Goal: Information Seeking & Learning: Learn about a topic

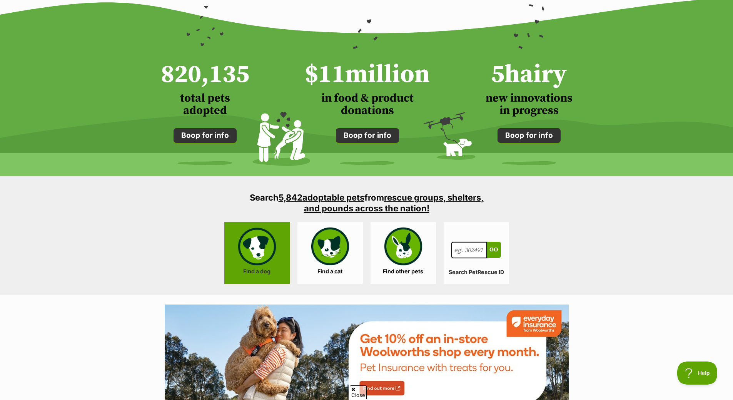
click at [273, 249] on link "Find a dog" at bounding box center [256, 253] width 65 height 62
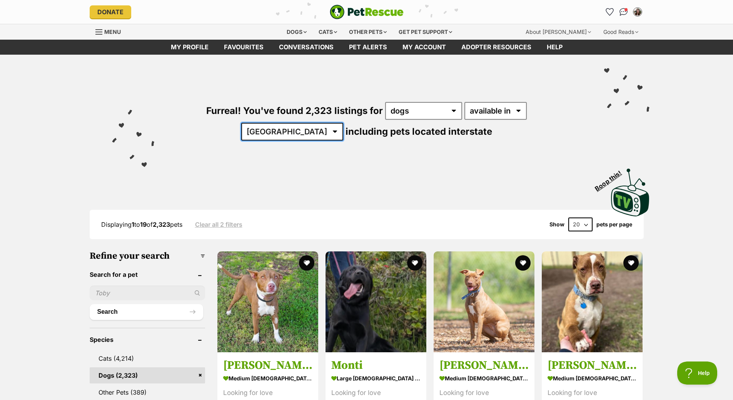
click at [343, 123] on select "Australia ACT NSW NT QLD SA TAS VIC WA" at bounding box center [292, 132] width 102 height 18
select select "VIC"
click at [343, 123] on select "Australia ACT NSW NT QLD SA TAS VIC WA" at bounding box center [292, 132] width 102 height 18
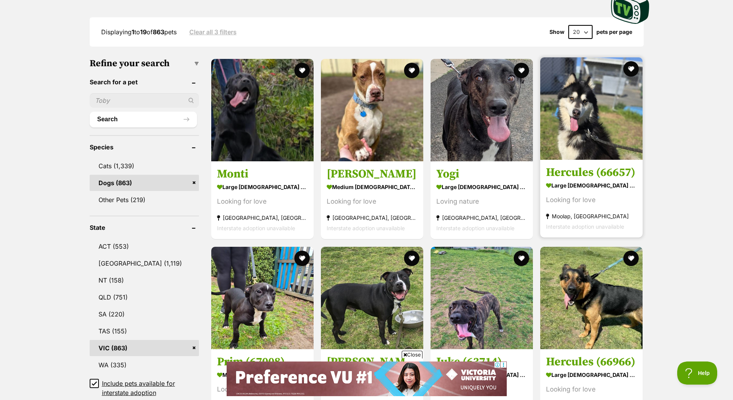
click at [564, 186] on strong "large male Dog" at bounding box center [591, 185] width 91 height 11
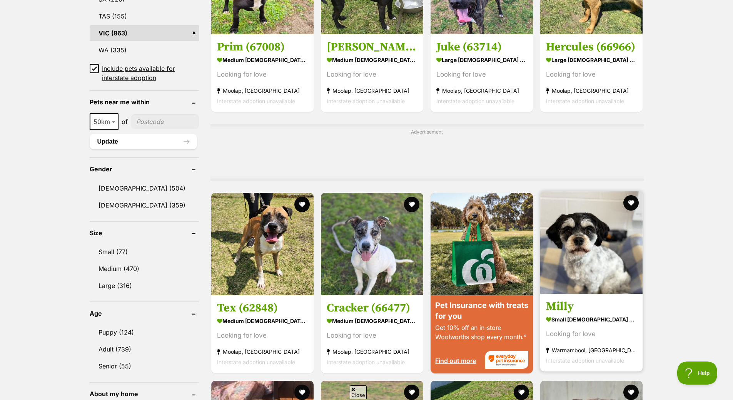
click at [582, 261] on img at bounding box center [591, 242] width 102 height 102
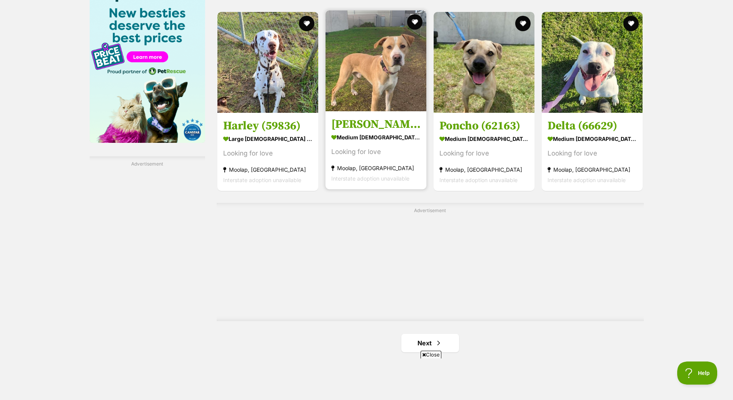
scroll to position [1238, 0]
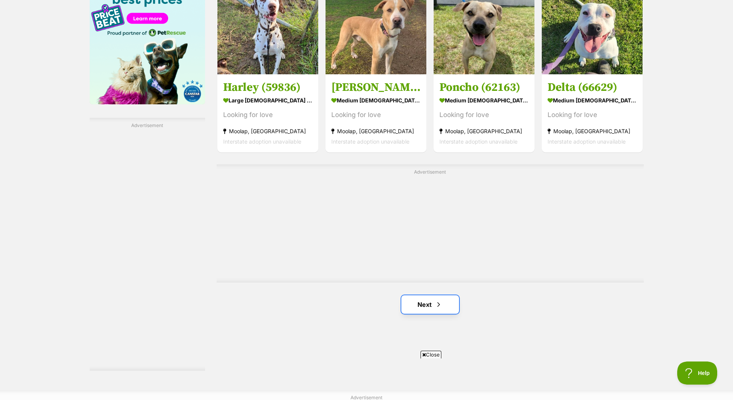
click at [428, 298] on link "Next" at bounding box center [430, 304] width 58 height 18
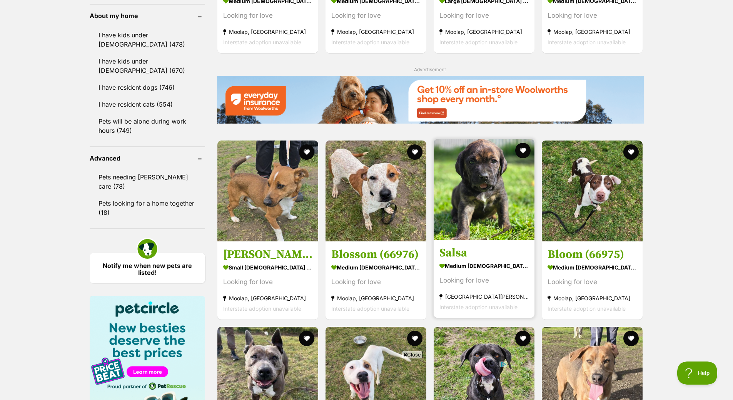
scroll to position [924, 0]
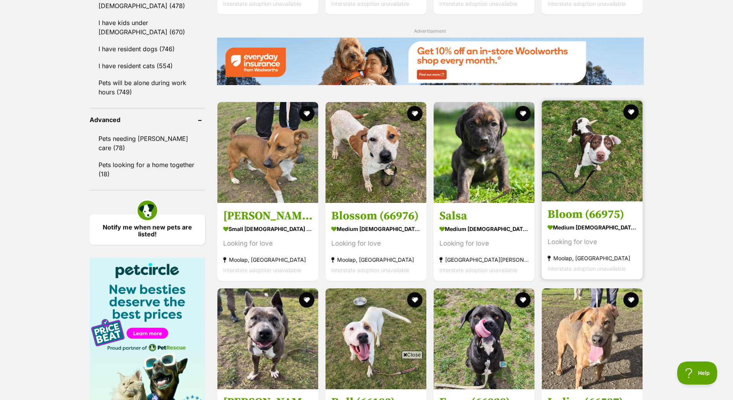
click at [595, 200] on link at bounding box center [592, 199] width 101 height 8
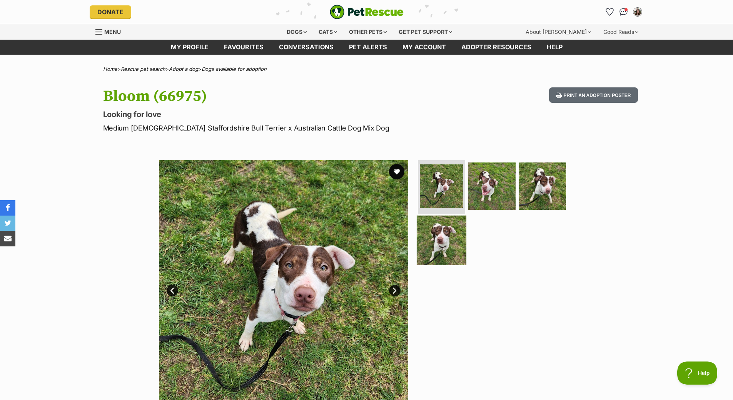
click at [452, 242] on img at bounding box center [442, 240] width 50 height 50
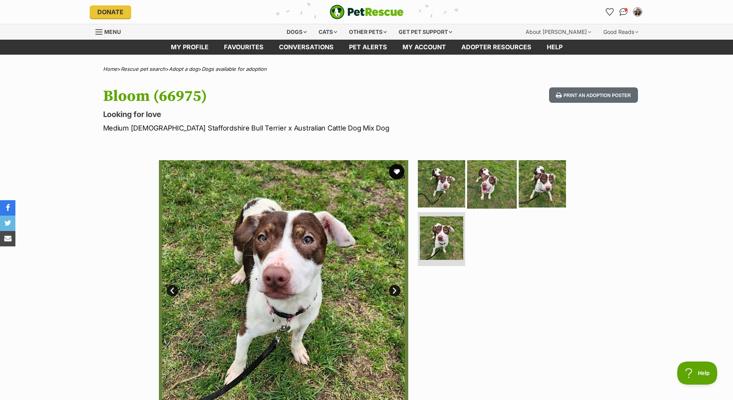
click at [492, 184] on img at bounding box center [492, 184] width 50 height 50
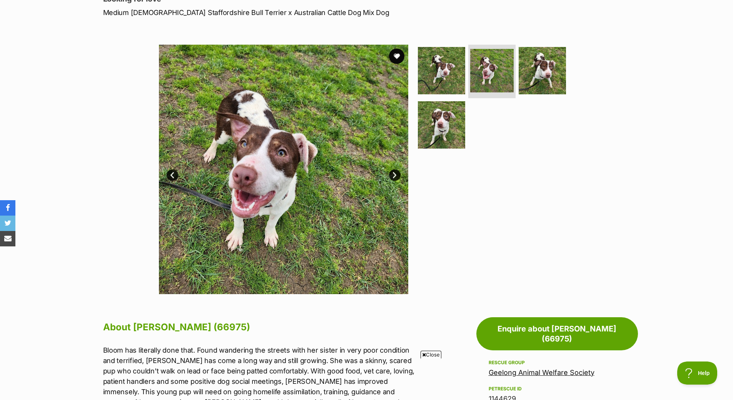
scroll to position [77, 0]
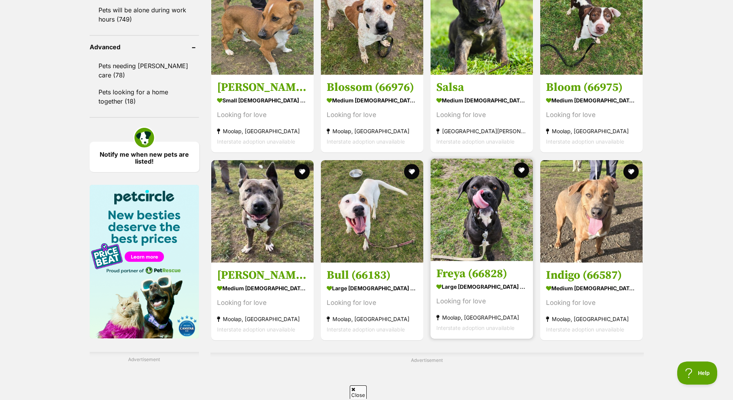
scroll to position [1150, 0]
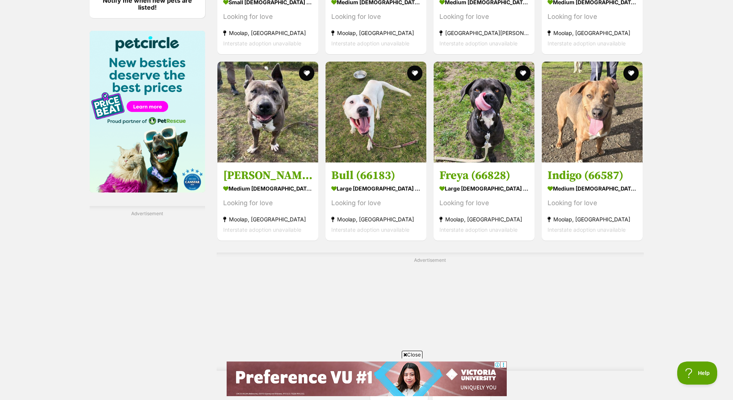
scroll to position [1343, 0]
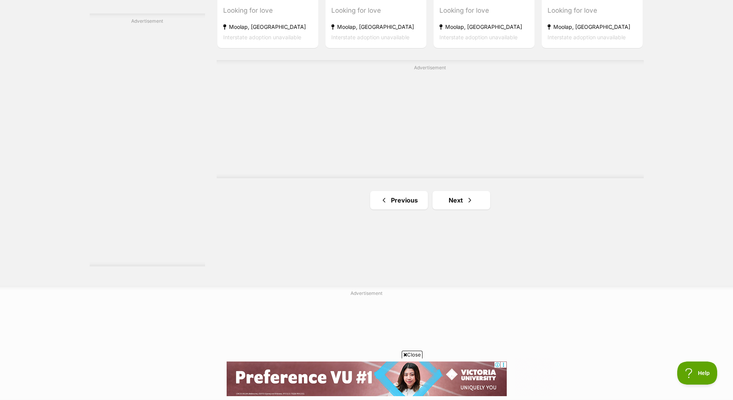
click at [465, 204] on link "Next" at bounding box center [462, 200] width 58 height 18
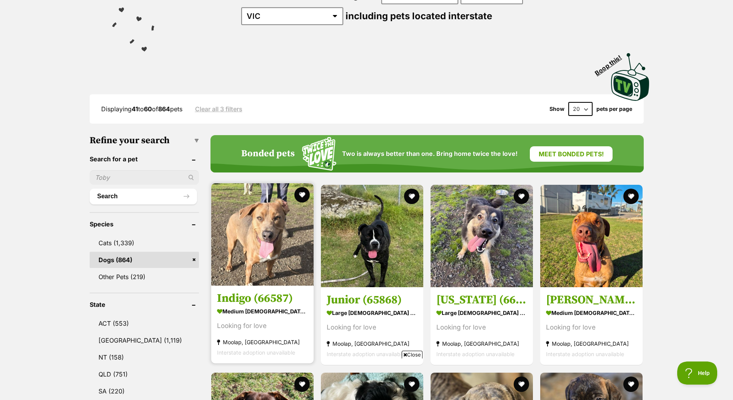
click at [285, 254] on img at bounding box center [262, 234] width 102 height 102
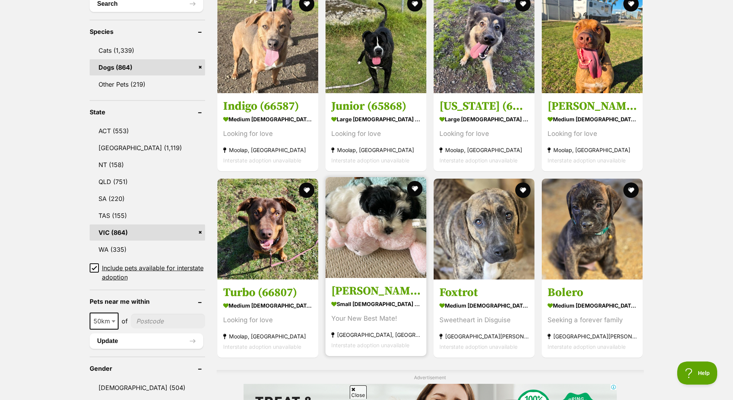
click at [394, 271] on img at bounding box center [376, 227] width 101 height 101
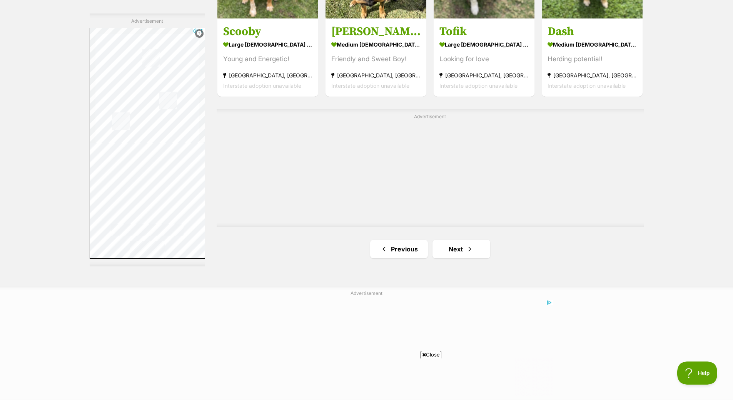
scroll to position [1420, 0]
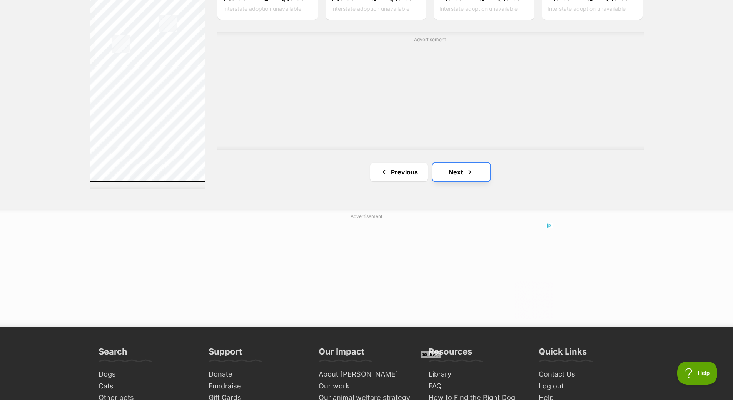
click at [471, 174] on link "Next" at bounding box center [462, 172] width 58 height 18
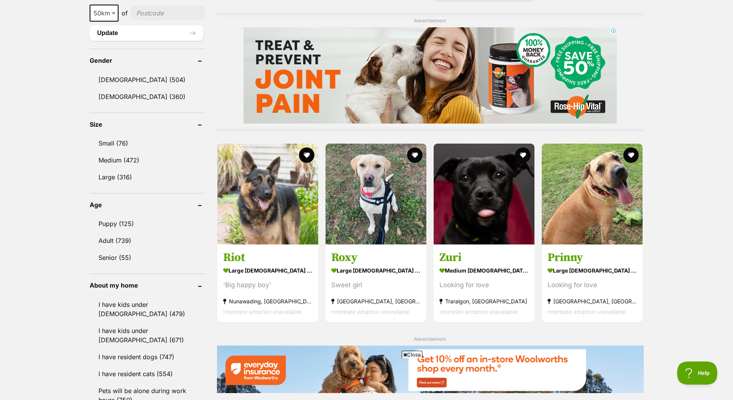
scroll to position [346, 0]
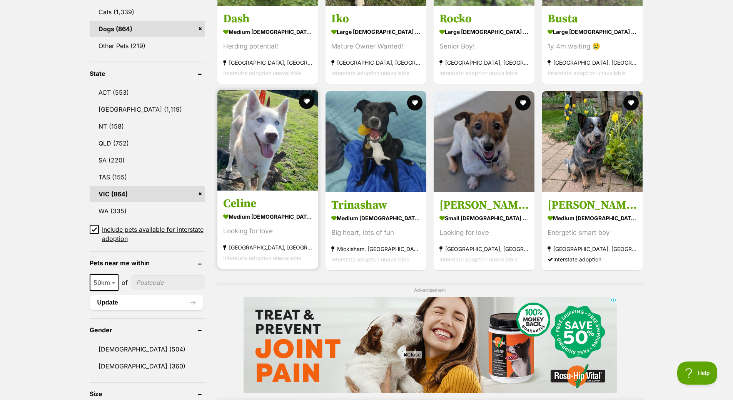
click at [282, 160] on img at bounding box center [267, 140] width 101 height 101
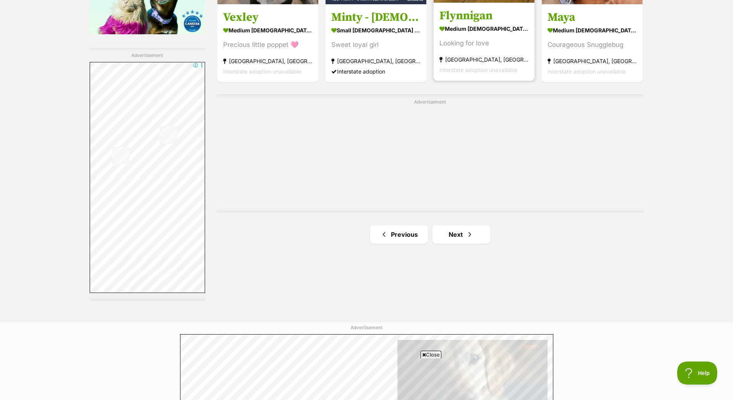
scroll to position [1347, 0]
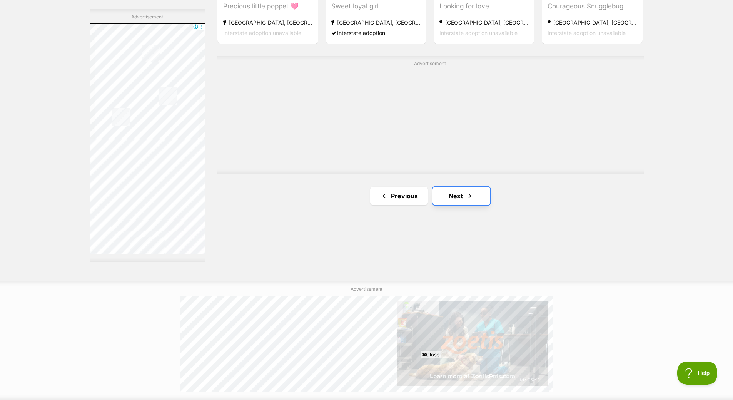
click at [459, 196] on link "Next" at bounding box center [462, 196] width 58 height 18
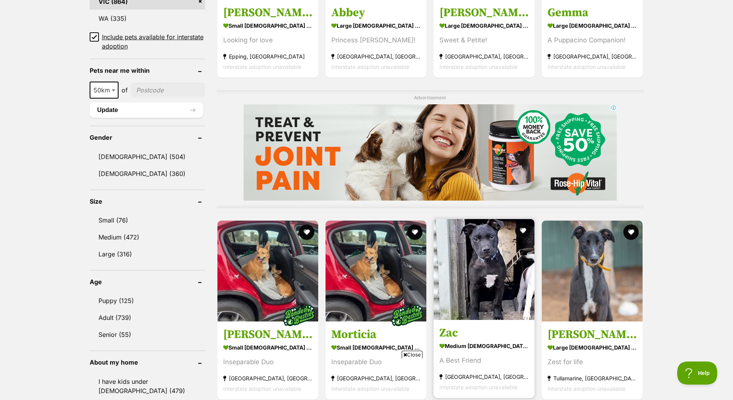
scroll to position [616, 0]
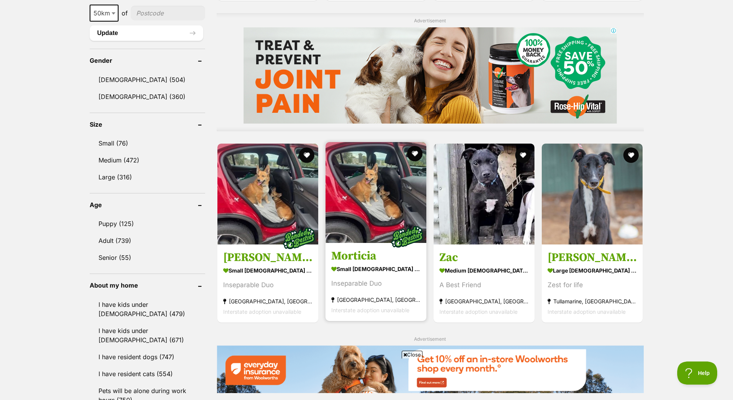
click at [375, 207] on img at bounding box center [376, 192] width 101 height 101
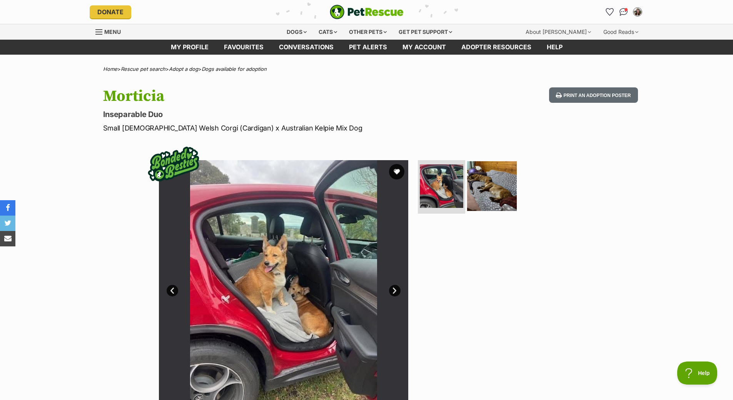
click at [473, 200] on img at bounding box center [492, 186] width 50 height 50
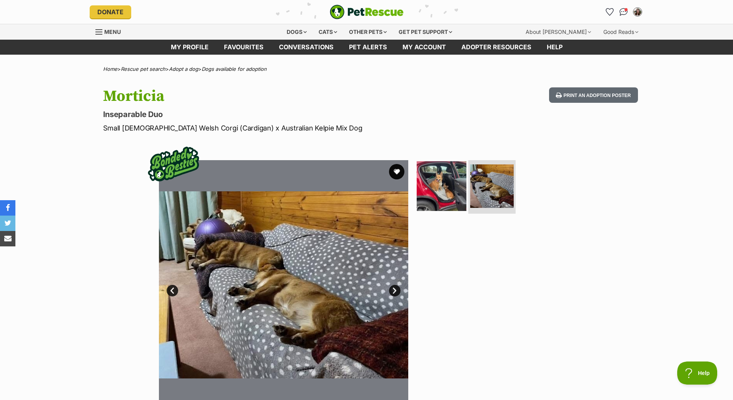
click at [456, 195] on img at bounding box center [442, 186] width 50 height 50
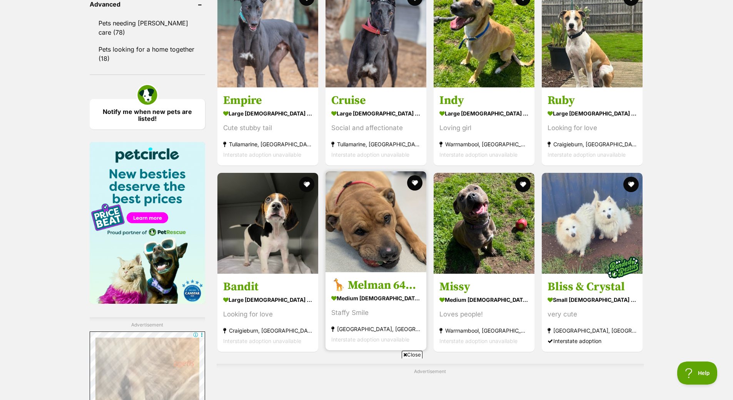
scroll to position [1270, 0]
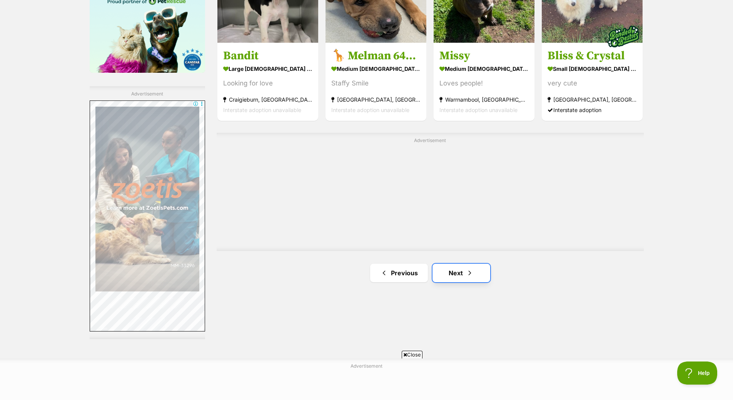
click at [458, 269] on link "Next" at bounding box center [462, 273] width 58 height 18
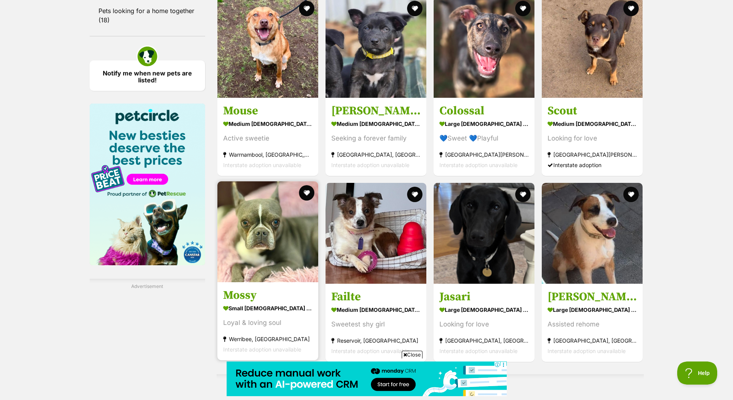
click at [284, 247] on img at bounding box center [267, 231] width 101 height 101
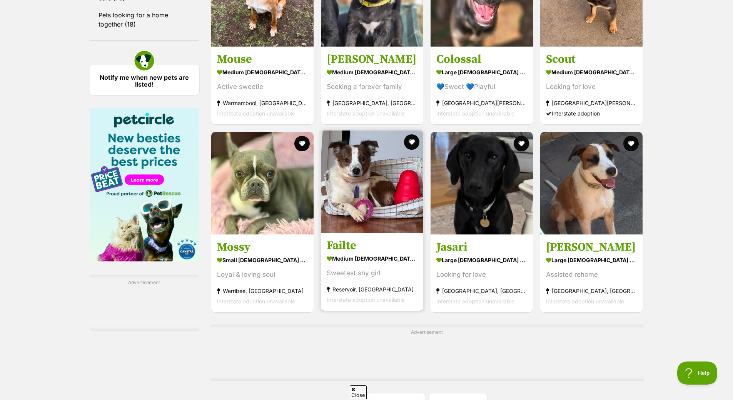
click at [396, 200] on img at bounding box center [372, 181] width 102 height 102
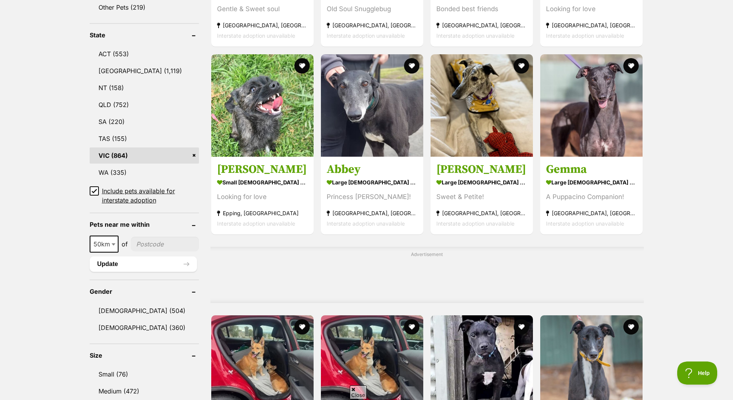
scroll to position [539, 0]
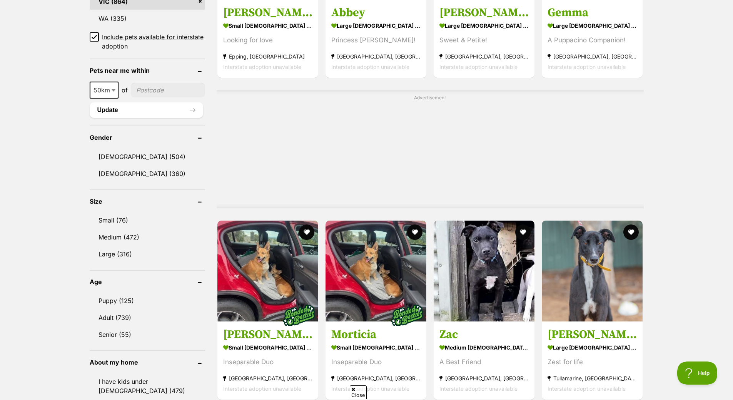
click at [361, 210] on div "Shadow large [DEMOGRAPHIC_DATA] Dog Gentle & Sweet soul [GEOGRAPHIC_DATA], [GEO…" at bounding box center [430, 319] width 427 height 1214
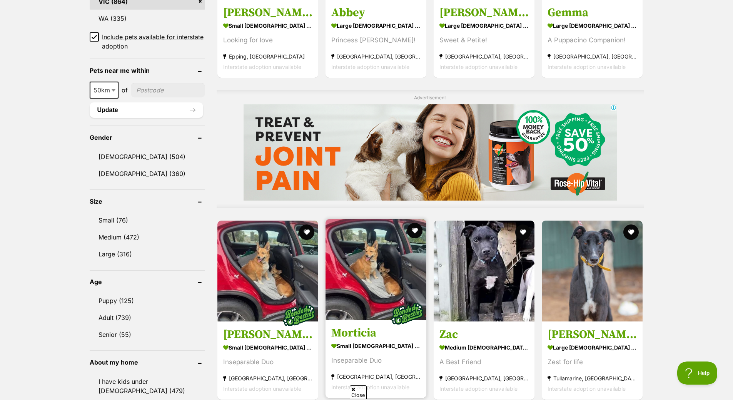
scroll to position [0, 0]
click at [381, 279] on img at bounding box center [376, 269] width 101 height 101
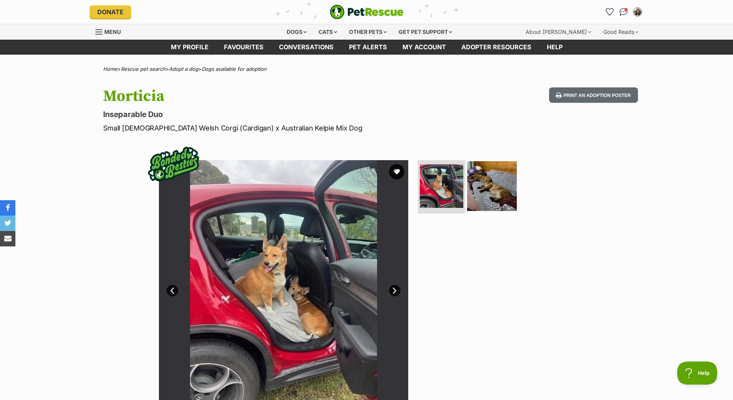
click at [509, 184] on img at bounding box center [492, 186] width 50 height 50
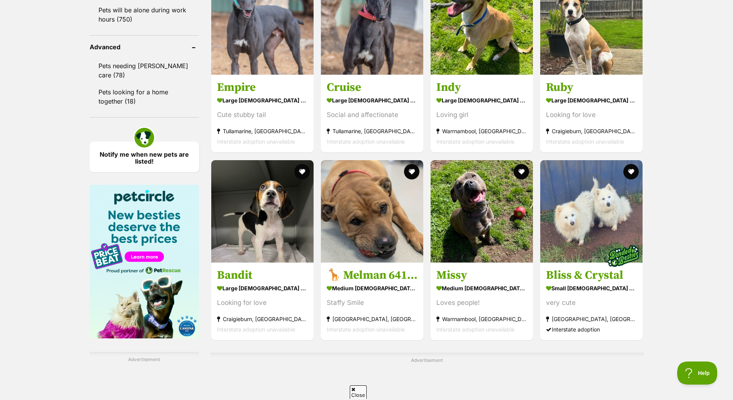
scroll to position [1112, 0]
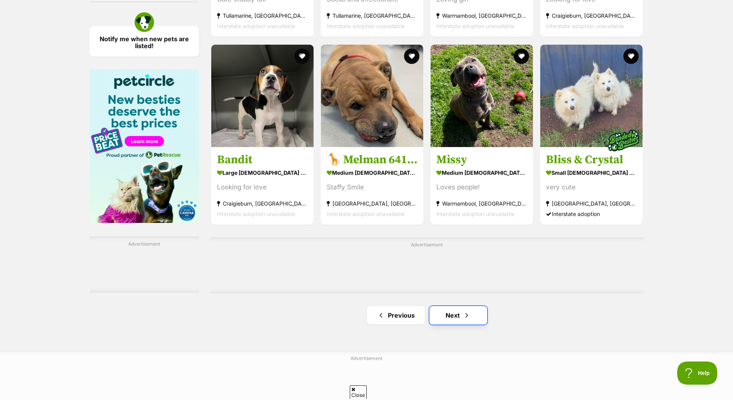
click at [457, 312] on link "Next" at bounding box center [458, 315] width 58 height 18
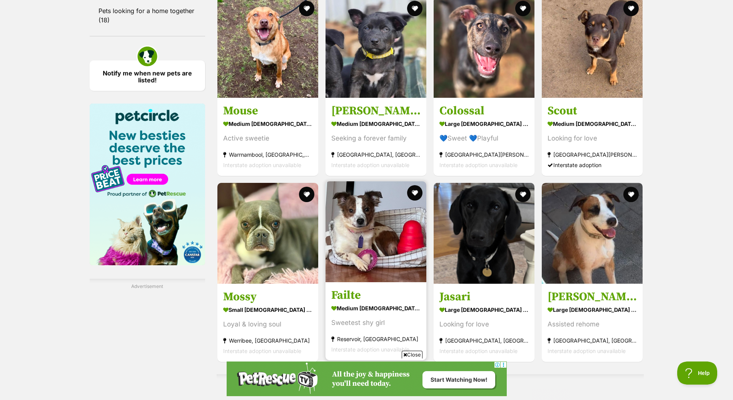
click at [383, 249] on img at bounding box center [376, 231] width 101 height 101
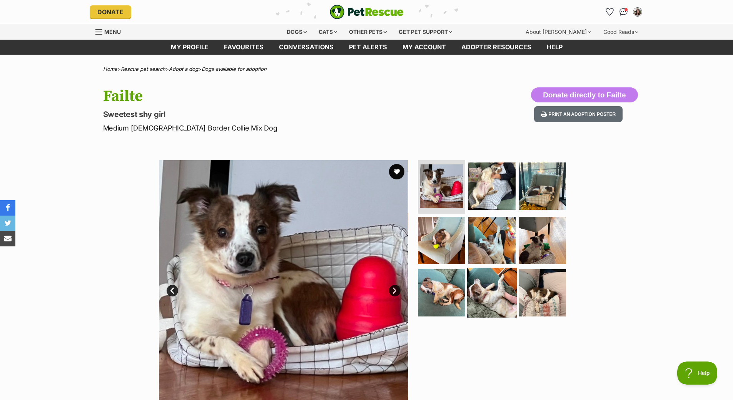
click at [535, 307] on img at bounding box center [542, 292] width 47 height 47
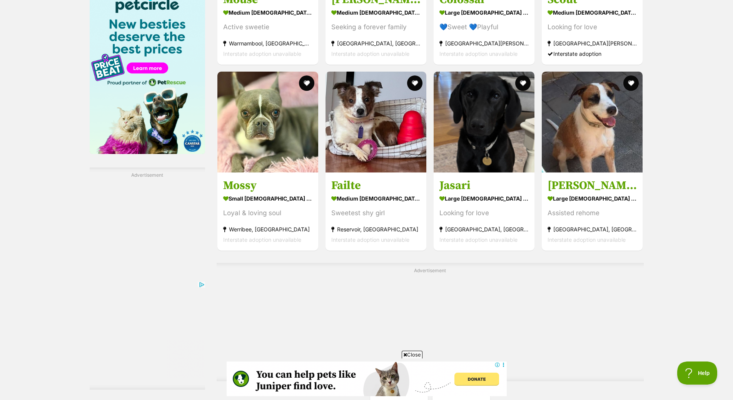
scroll to position [1304, 0]
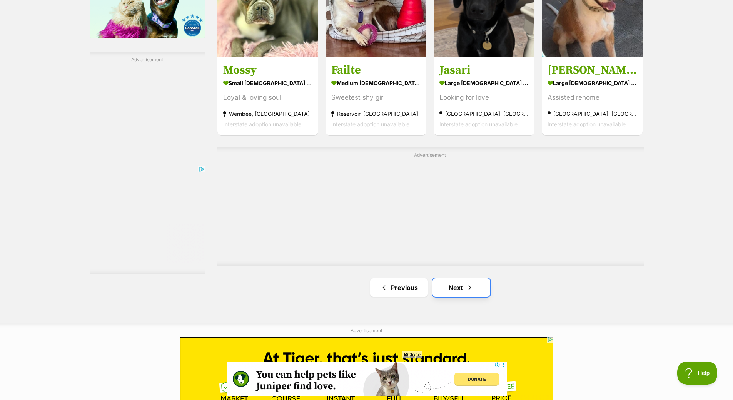
click at [461, 285] on link "Next" at bounding box center [462, 287] width 58 height 18
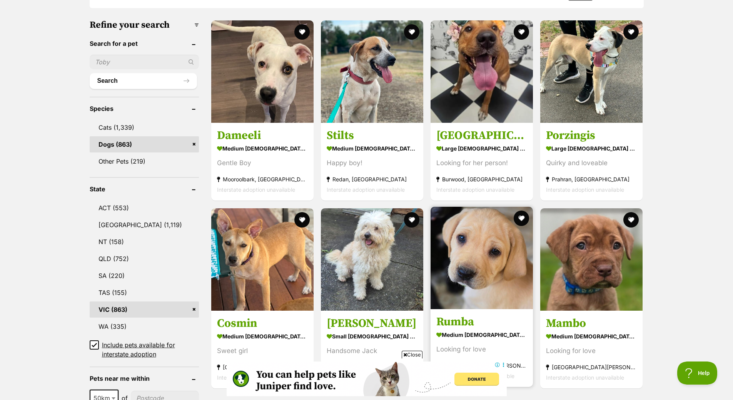
click at [489, 286] on img at bounding box center [482, 258] width 102 height 102
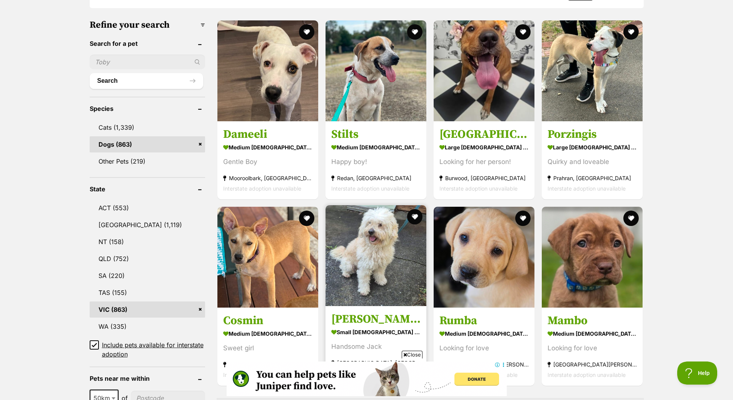
click at [369, 206] on img at bounding box center [376, 255] width 101 height 101
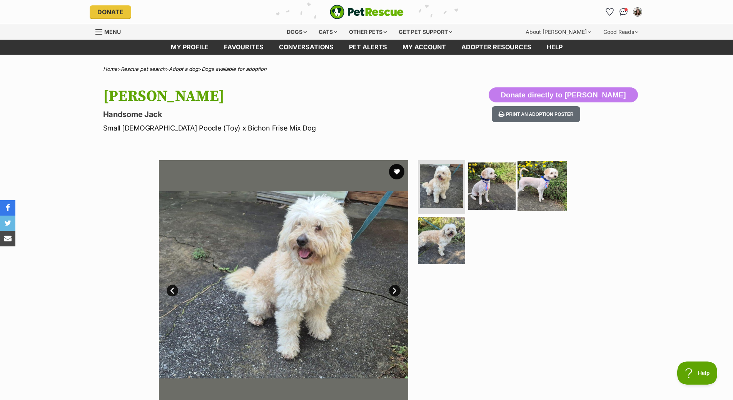
click at [540, 193] on img at bounding box center [543, 186] width 50 height 50
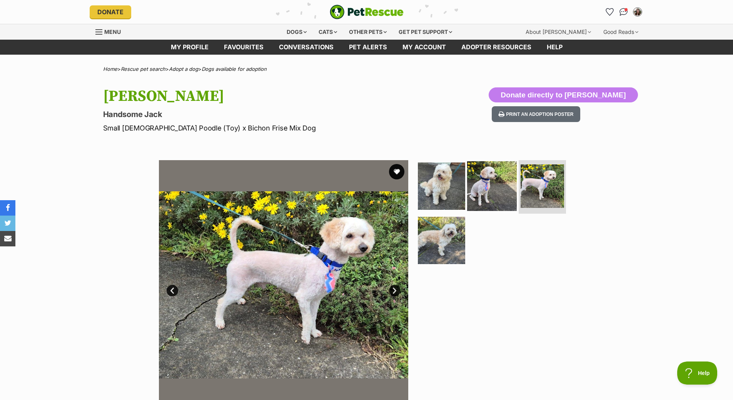
click at [486, 194] on img at bounding box center [492, 186] width 50 height 50
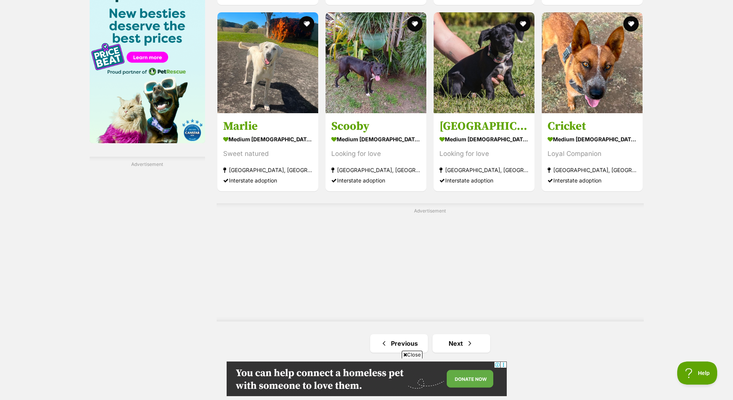
scroll to position [1315, 0]
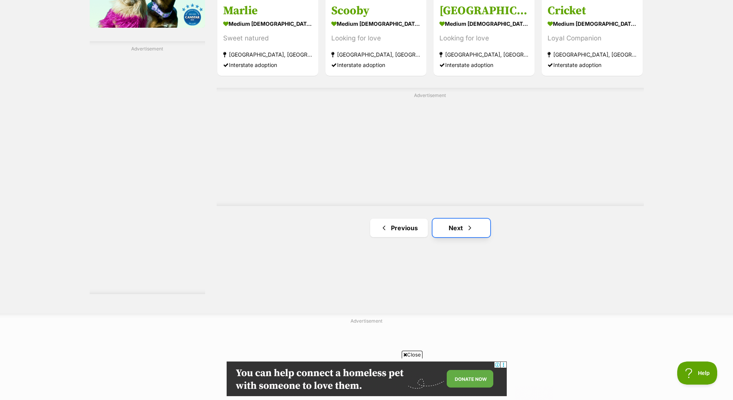
click at [457, 224] on link "Next" at bounding box center [462, 228] width 58 height 18
